Goal: Task Accomplishment & Management: Complete application form

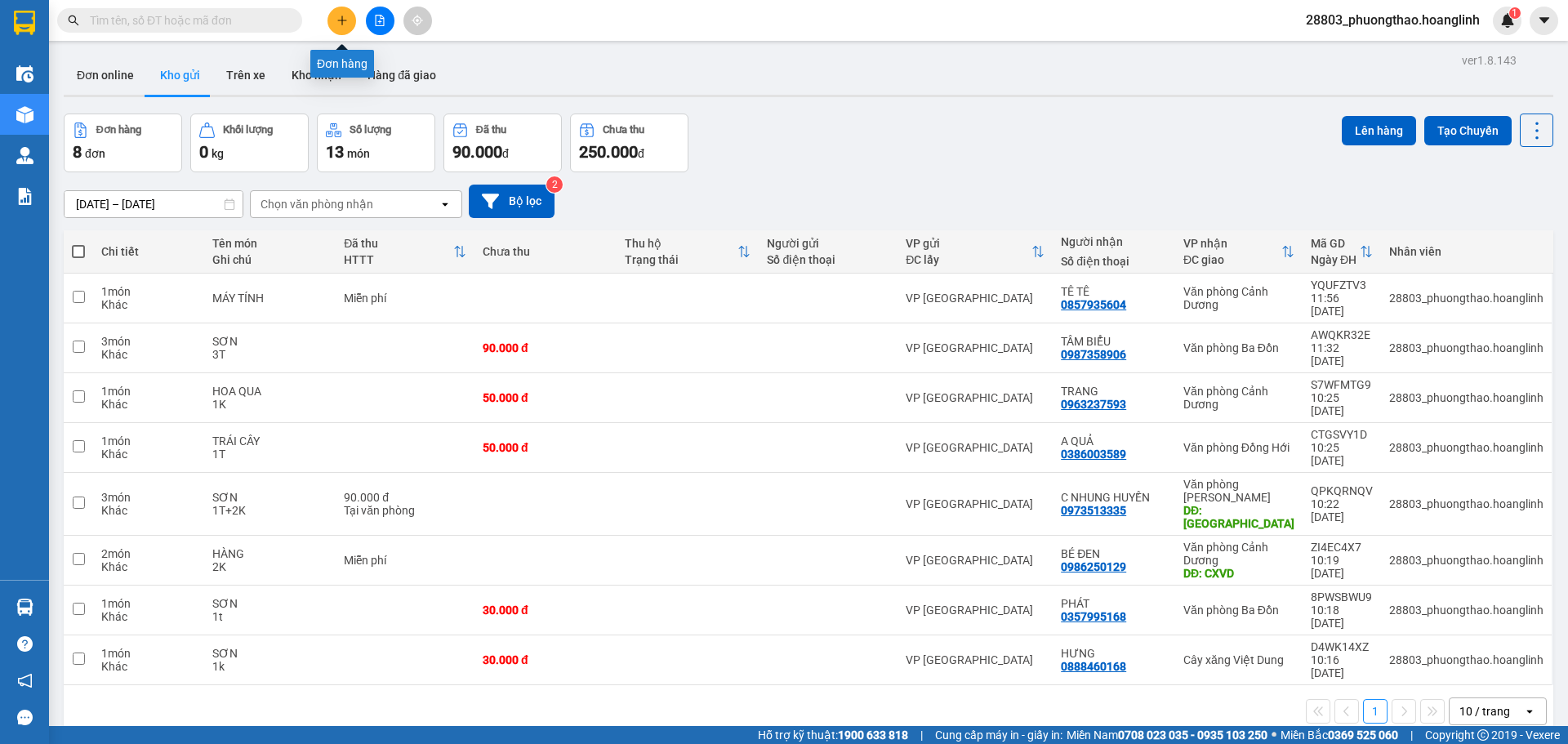
click at [347, 18] on icon "plus" at bounding box center [342, 20] width 11 height 11
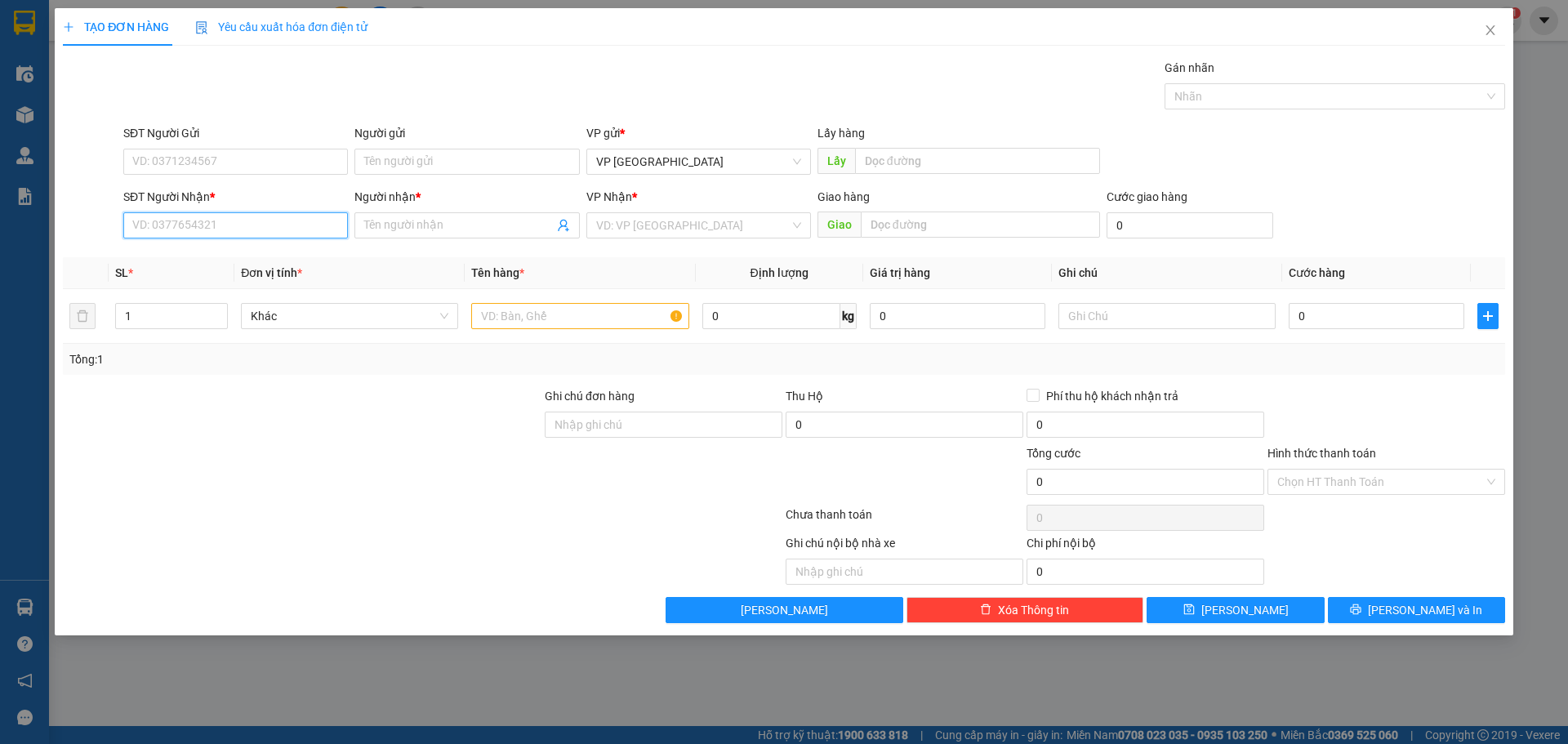
click at [250, 227] on input "SĐT Người Nhận *" at bounding box center [236, 225] width 224 height 26
click at [277, 255] on div "0961596923 - A TÀI ĐỨC" at bounding box center [235, 257] width 205 height 18
type input "0961596923"
type input "A TÀI ĐỨC"
type input "200.000"
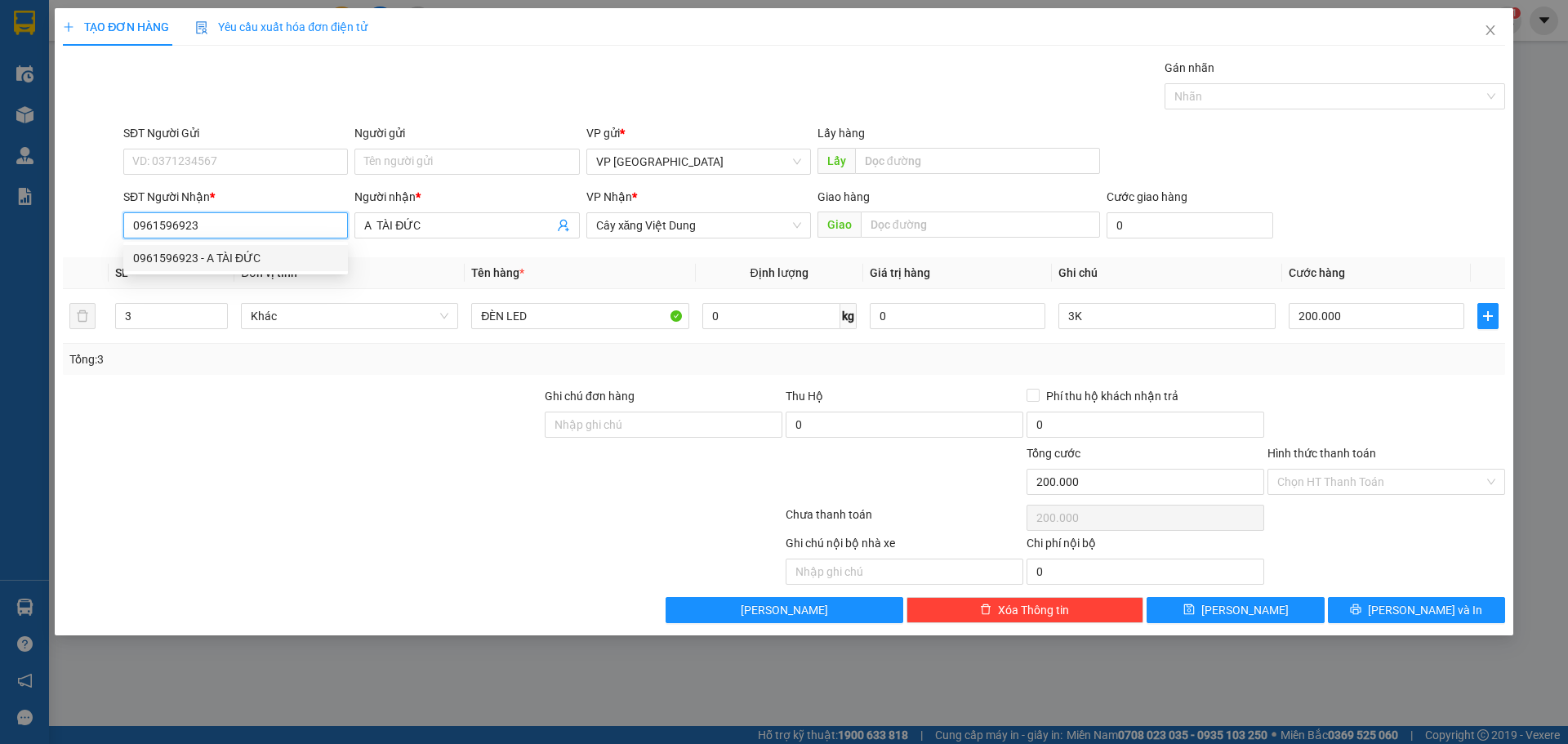
type input "200.000"
type input "0961596923"
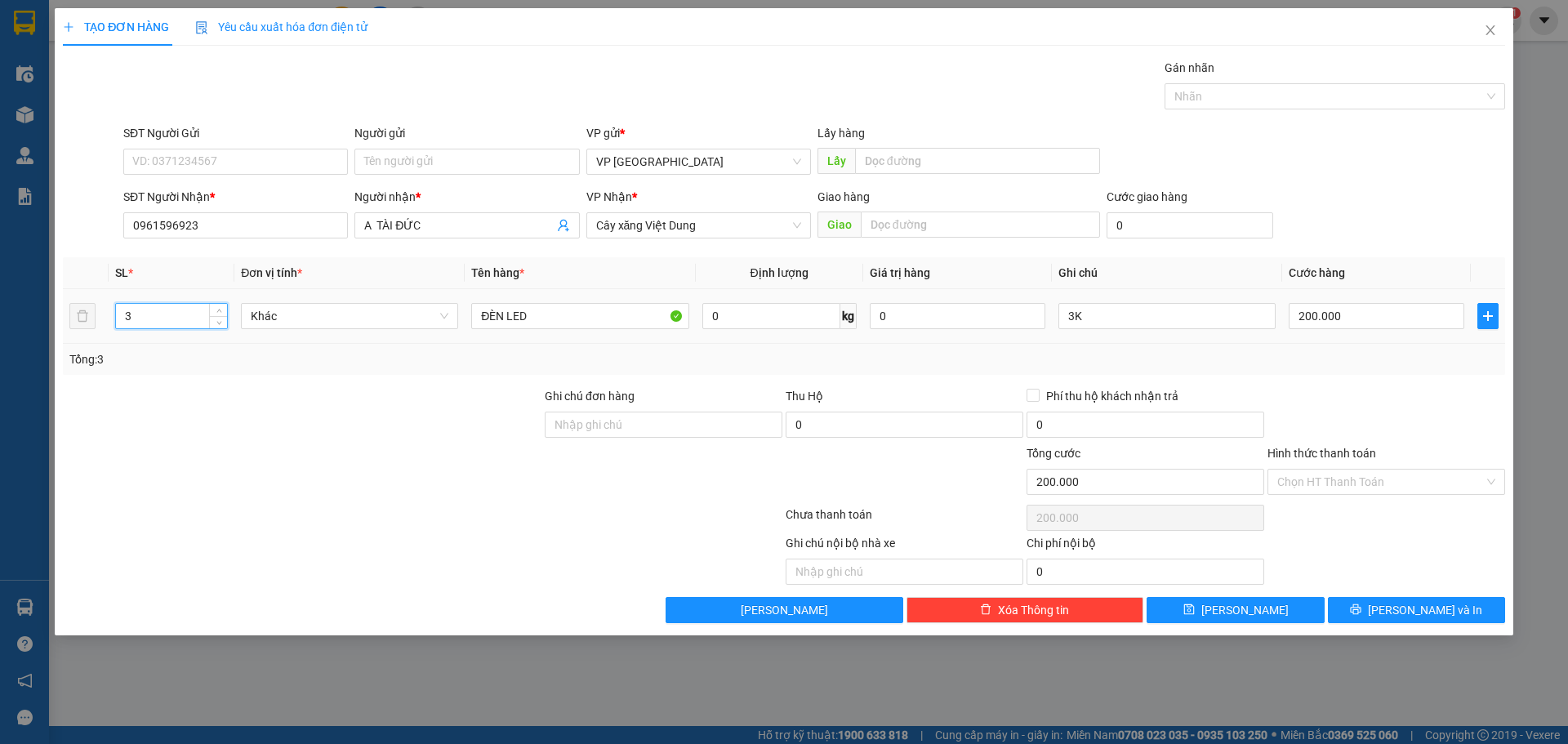
drag, startPoint x: 141, startPoint y: 325, endPoint x: 61, endPoint y: 343, distance: 82.0
click at [61, 343] on div "TẠO ĐƠN HÀNG Yêu cầu xuất hóa đơn điện tử Transit Pickup Surcharge Ids Transit …" at bounding box center [783, 321] width 1458 height 627
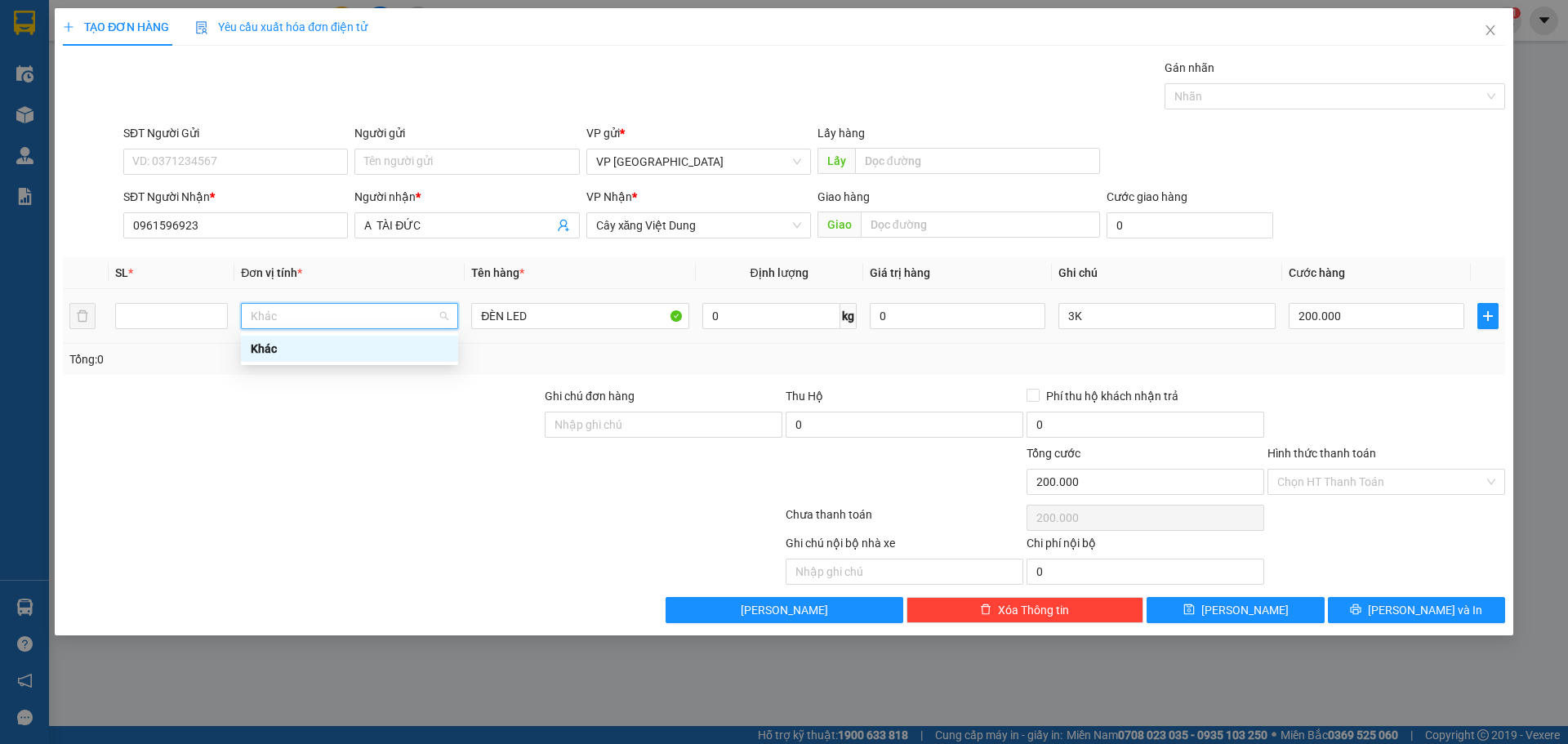
click at [113, 327] on td at bounding box center [172, 316] width 126 height 54
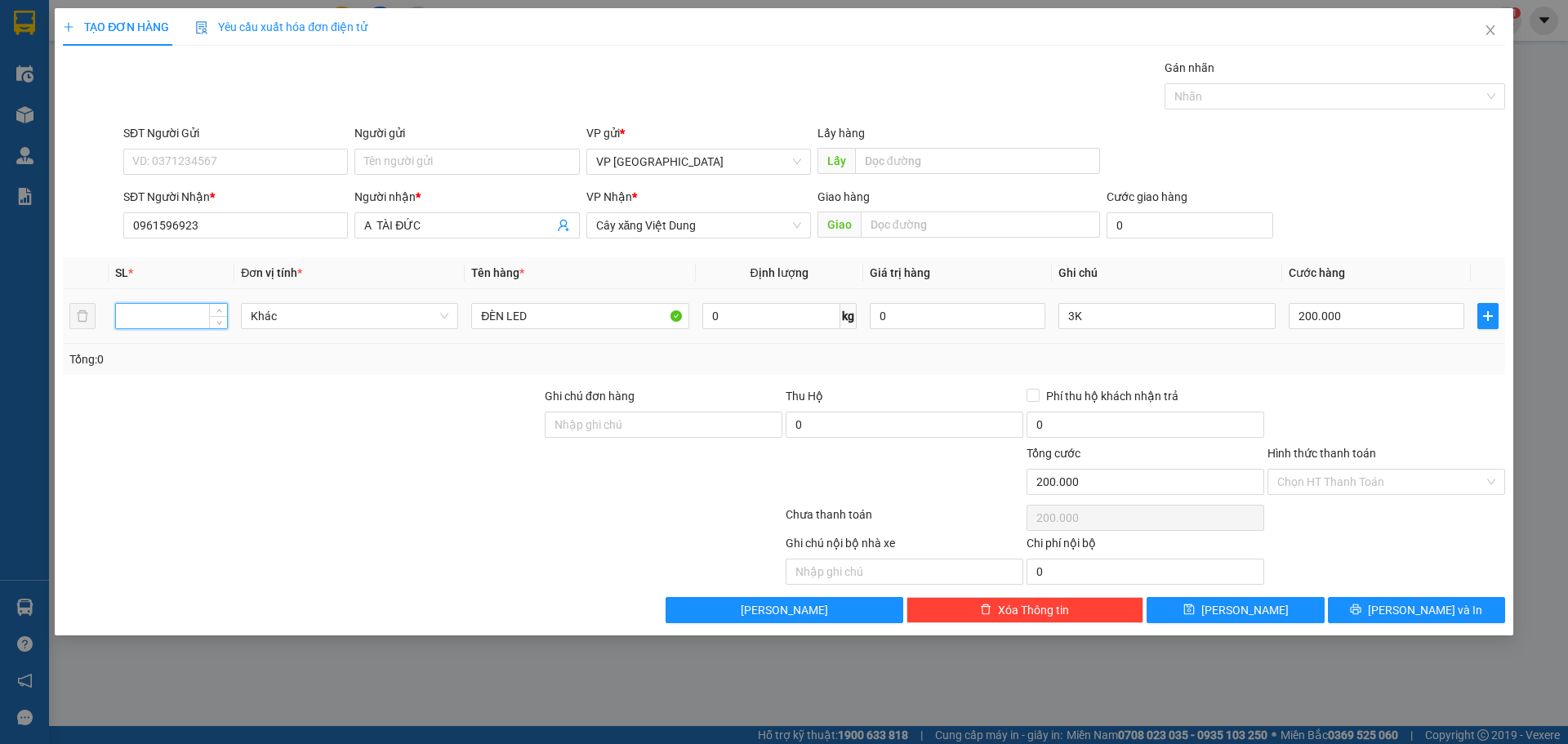
click at [123, 323] on input "number" at bounding box center [171, 316] width 111 height 24
type input "1"
drag, startPoint x: 564, startPoint y: 315, endPoint x: 440, endPoint y: 353, distance: 129.7
click at [440, 353] on div "SL * Đơn vị tính * Tên hàng * Định lượng Giá trị hàng Ghi chú Cước hàng 1 Khác …" at bounding box center [784, 316] width 1442 height 117
type input "HÀNG"
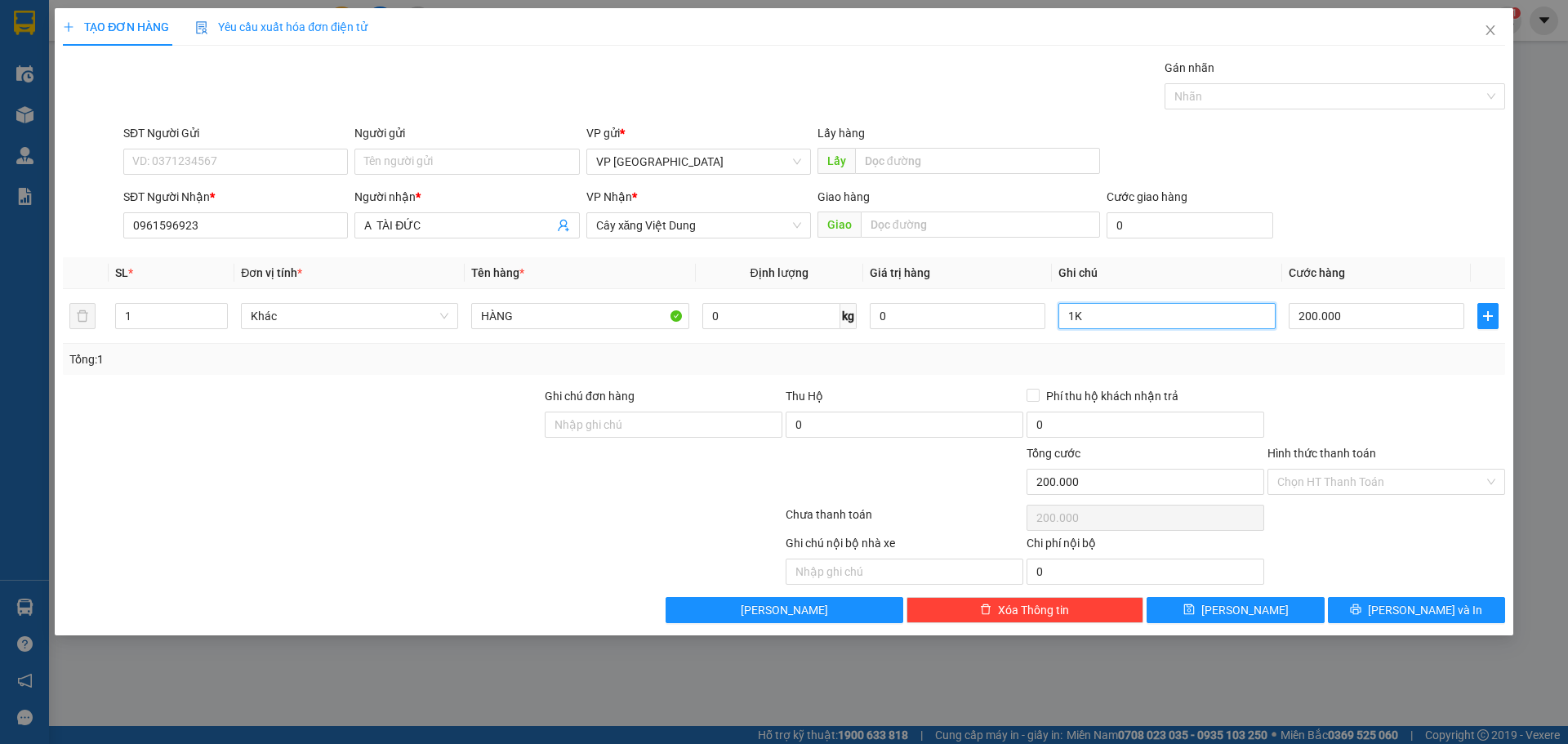
type input "1K"
type input "5"
type input "50"
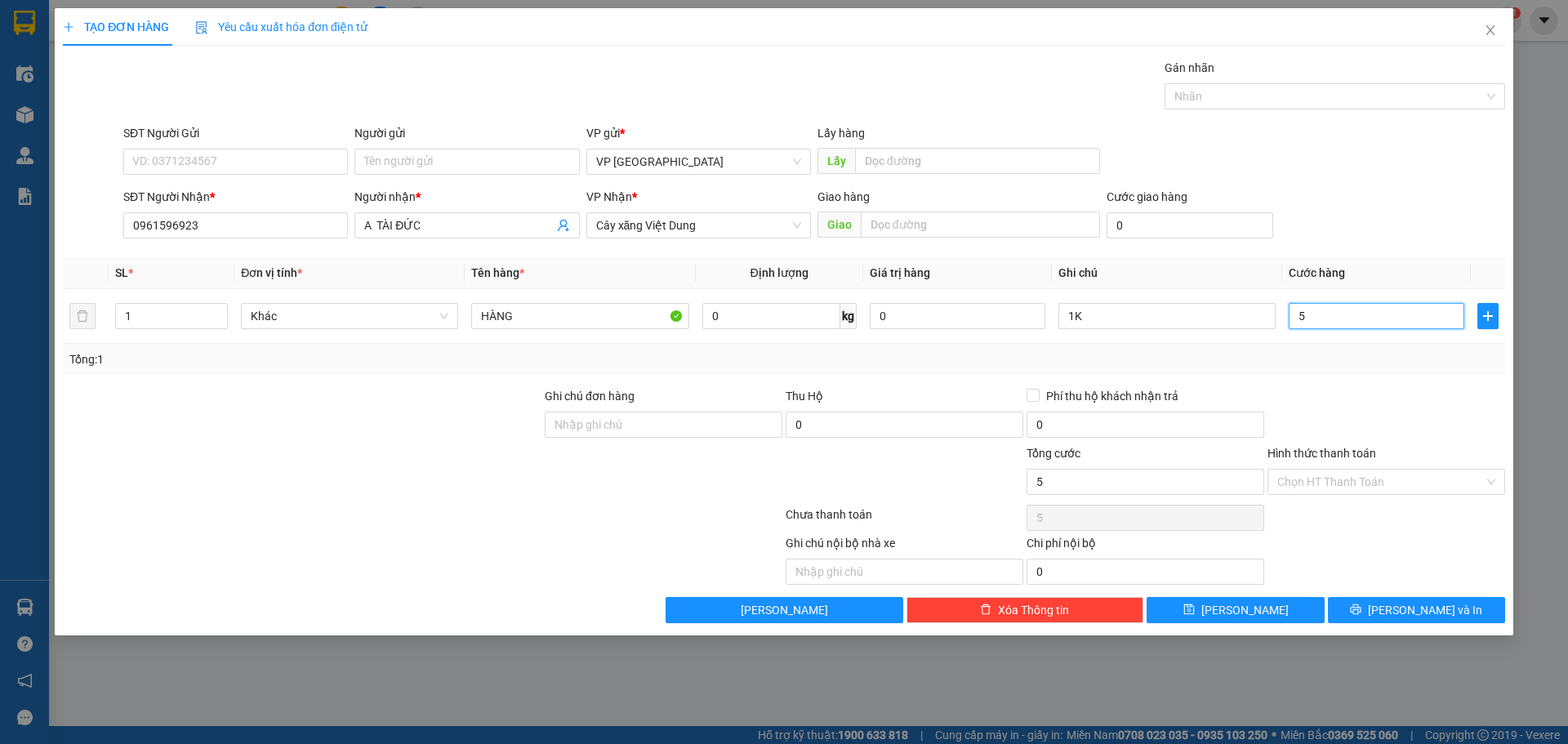
type input "50"
type input "50.000"
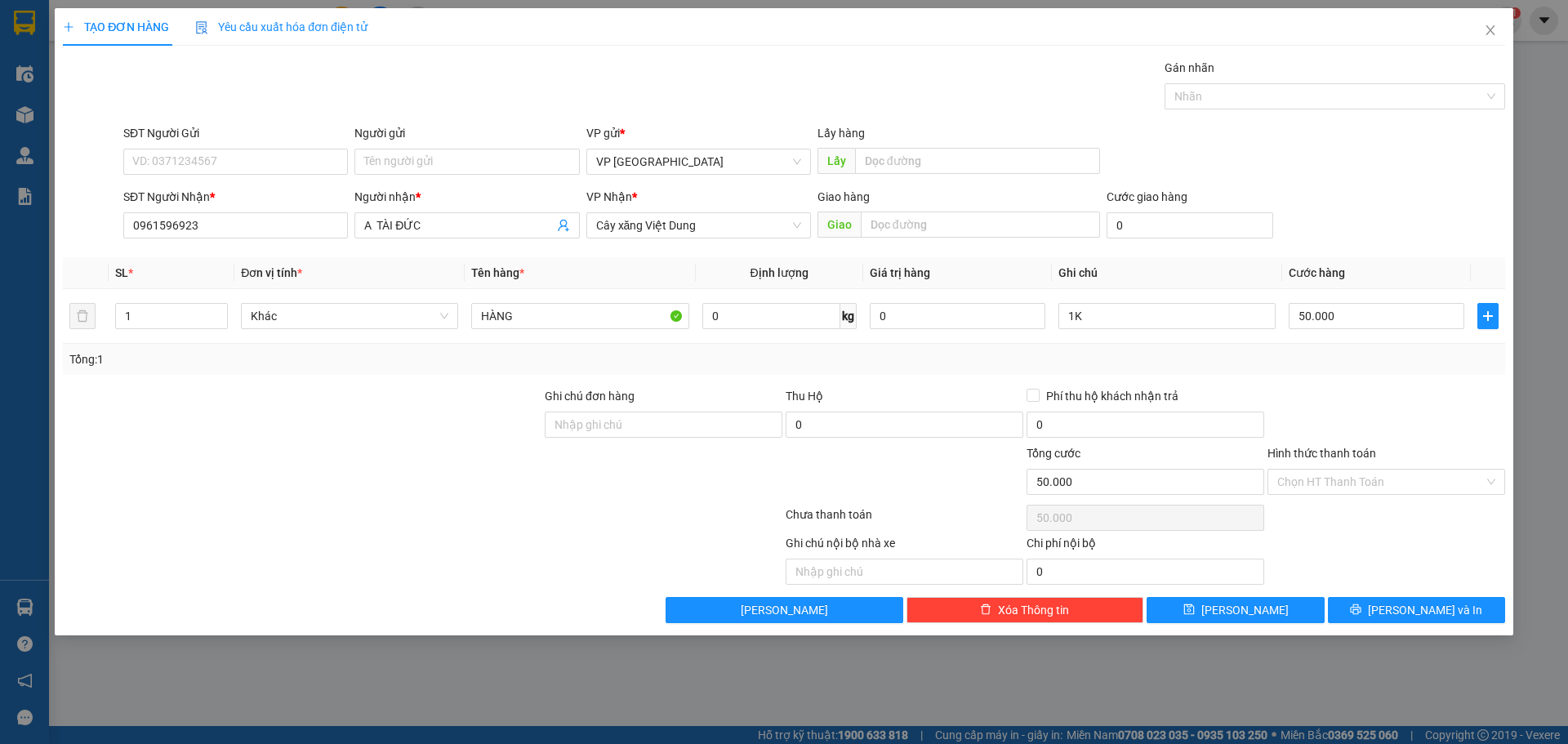
click at [1363, 136] on div "SĐT Người Gửi VD: 0371234567 Người gửi Tên người gửi VP gửi * VP [GEOGRAPHIC_DA…" at bounding box center [814, 153] width 1388 height 57
click at [1312, 303] on input "50.000" at bounding box center [1375, 316] width 175 height 26
type input "6"
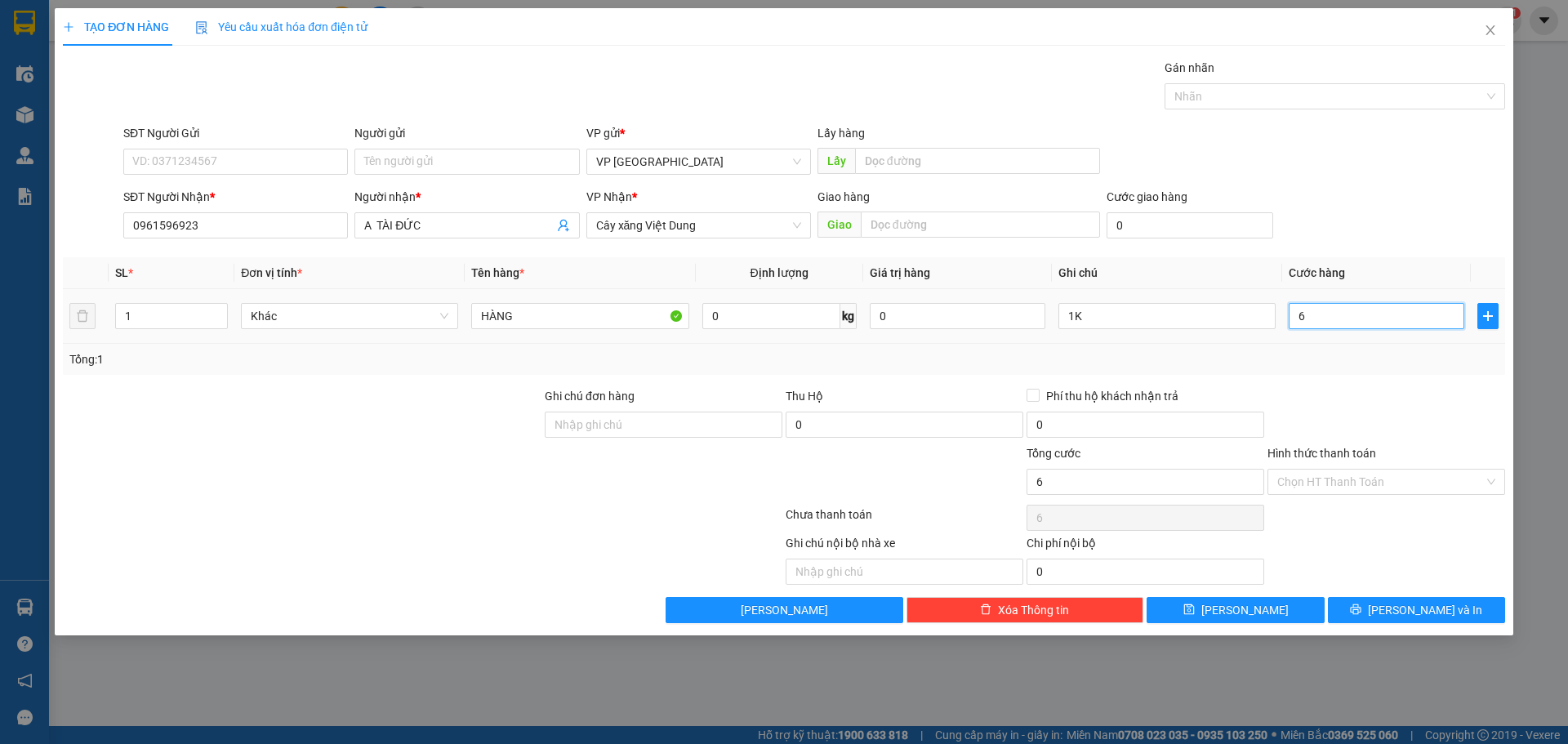
type input "60"
type input "60.000"
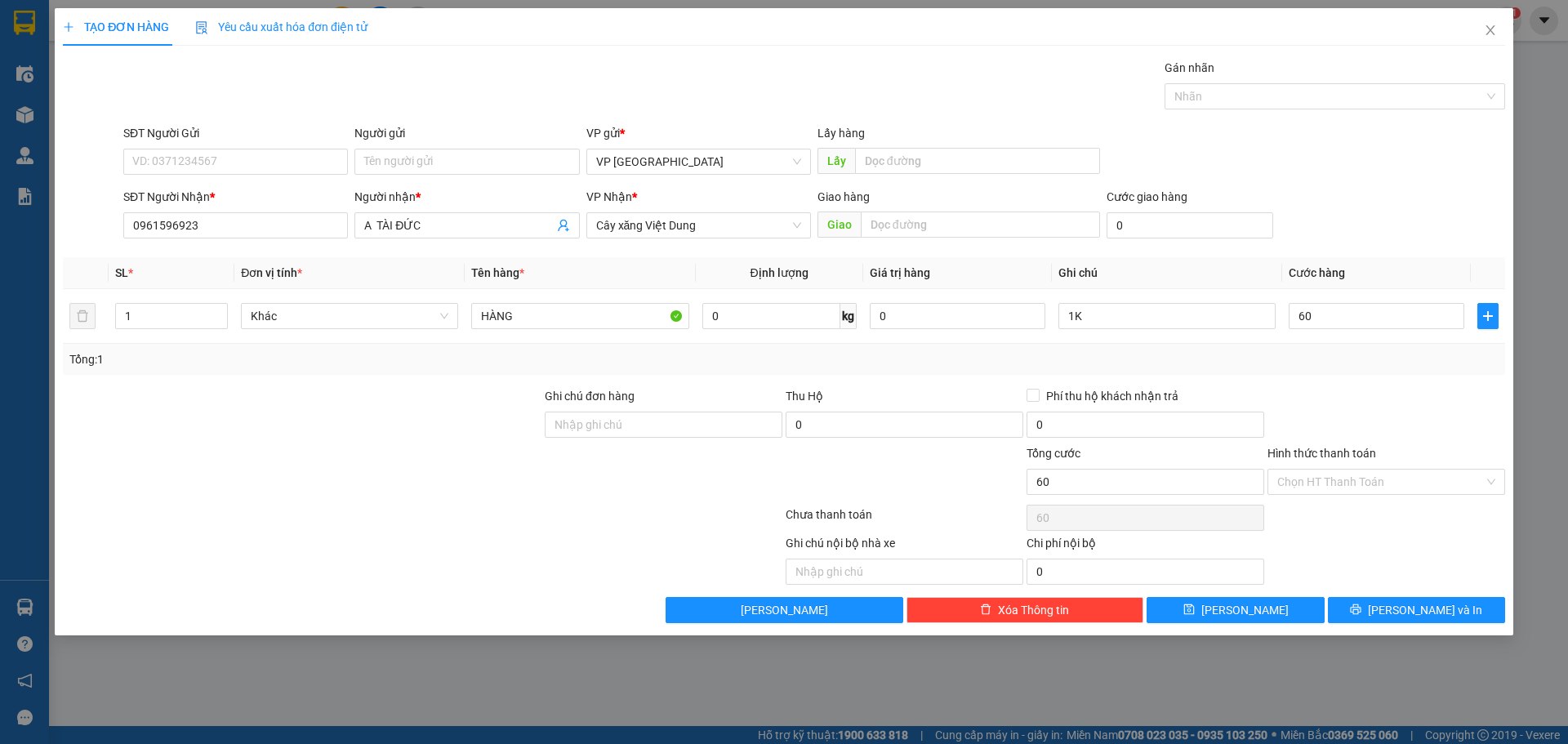
type input "60.000"
click at [1439, 194] on div "SĐT Người Nhận * 0961596923 Người nhận * A TÀI ĐỨC VP Nhận * Cây xăng Việt Dung…" at bounding box center [814, 217] width 1388 height 57
click at [1289, 612] on button "[PERSON_NAME]" at bounding box center [1235, 609] width 177 height 26
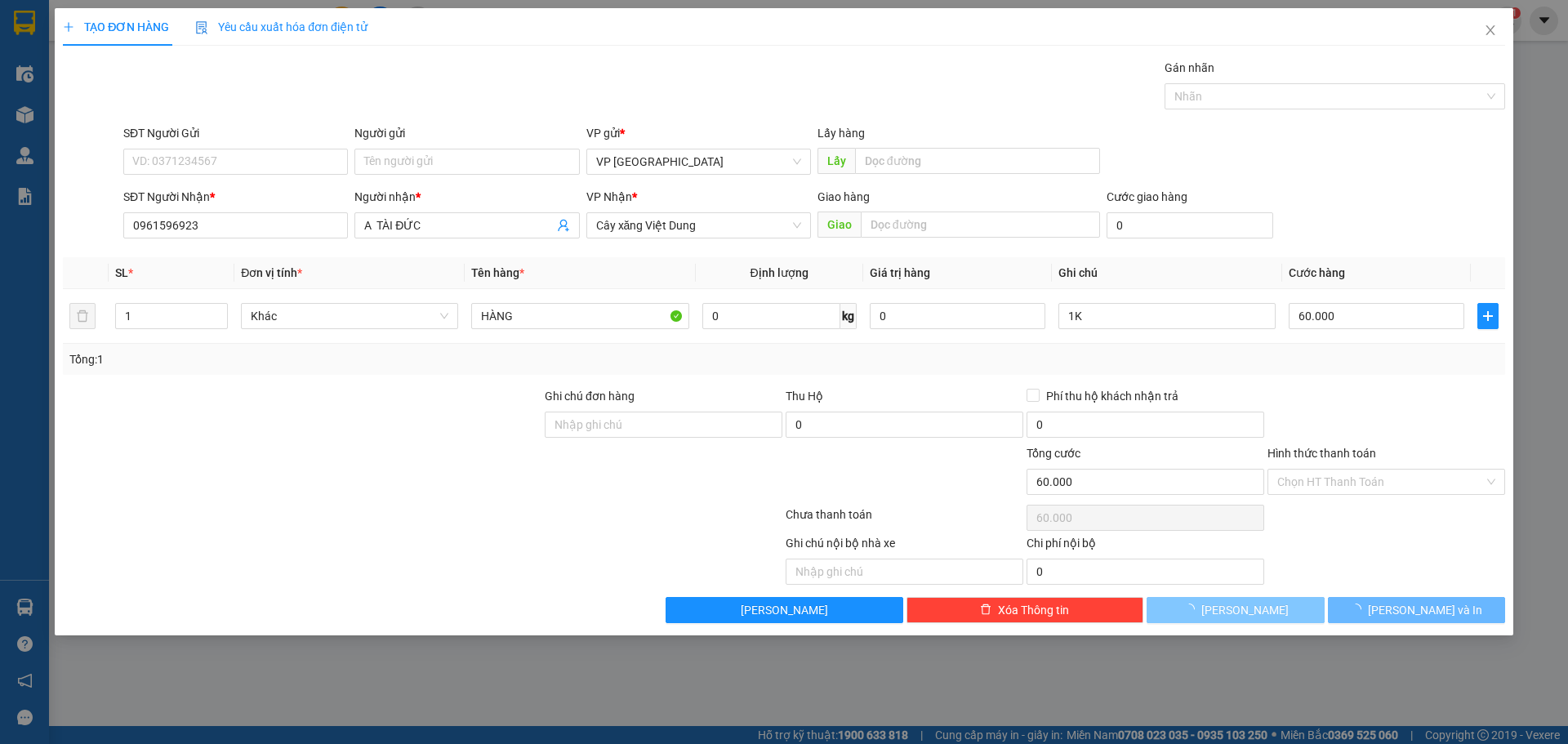
type input "0"
